Goal: Task Accomplishment & Management: Manage account settings

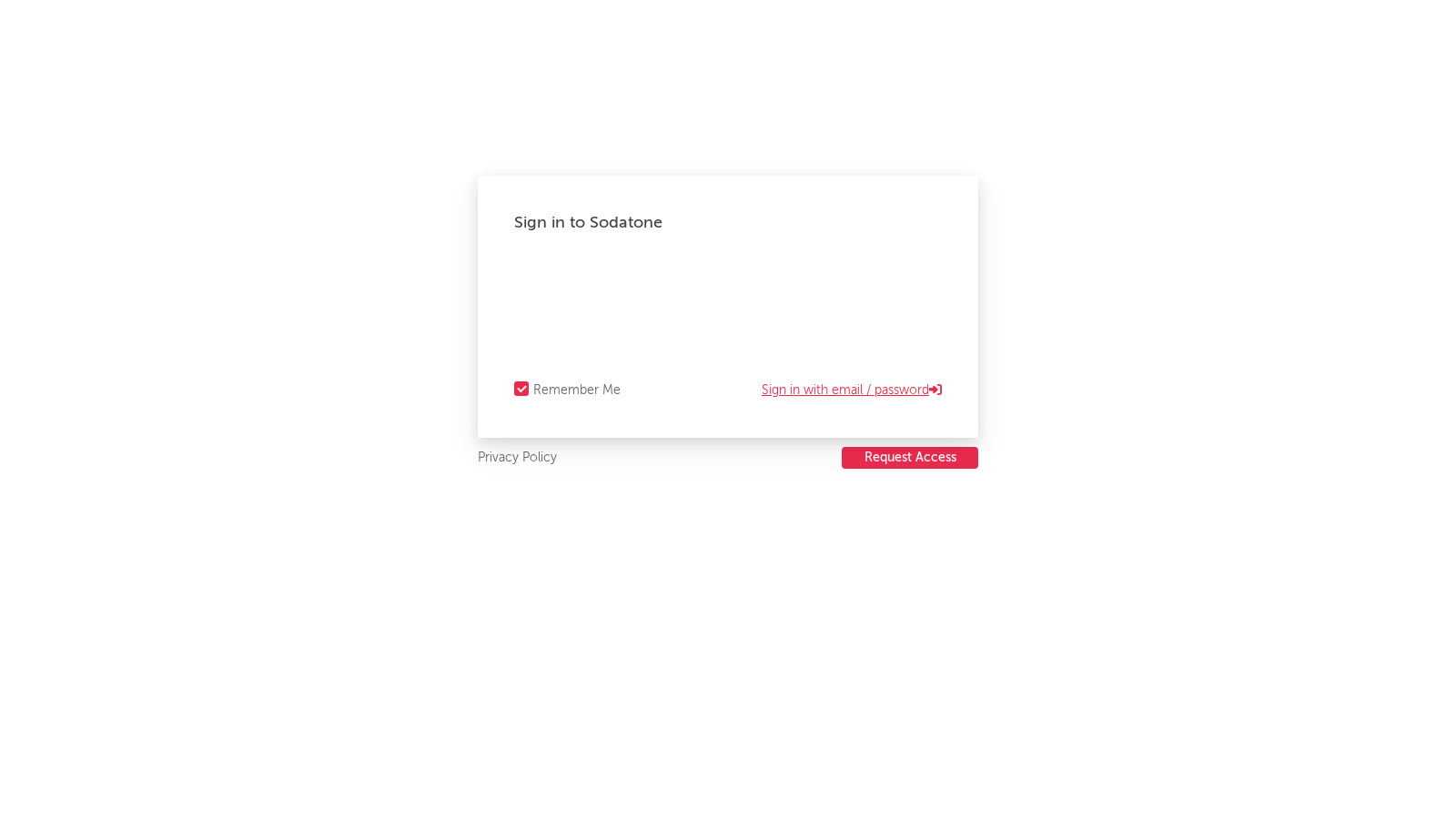
click at [810, 394] on link "Sign in with email / password" at bounding box center [851, 390] width 180 height 22
click at [931, 391] on icon at bounding box center [935, 389] width 13 height 13
click at [840, 392] on link "Sign in with email / password" at bounding box center [851, 390] width 180 height 22
